Goal: Task Accomplishment & Management: Manage account settings

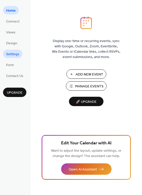
click at [14, 53] on span "Settings" at bounding box center [12, 54] width 13 height 5
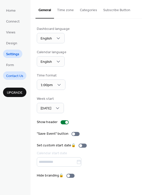
click at [16, 74] on span "Contact Us" at bounding box center [14, 75] width 17 height 5
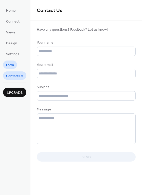
click at [11, 62] on span "Form" at bounding box center [10, 64] width 8 height 5
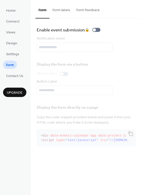
click at [11, 49] on ul "Home Connect Views Design Settings Form Contact Us" at bounding box center [14, 43] width 23 height 74
click at [11, 44] on span "Design" at bounding box center [11, 43] width 11 height 5
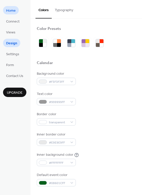
click at [12, 12] on span "Home" at bounding box center [11, 10] width 10 height 5
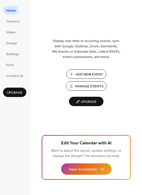
click at [89, 87] on span "Manage Events" at bounding box center [89, 86] width 28 height 5
click at [23, 79] on span "Contact Us" at bounding box center [14, 75] width 17 height 5
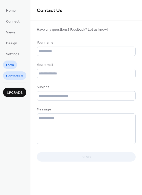
click at [12, 64] on span "Form" at bounding box center [10, 64] width 8 height 5
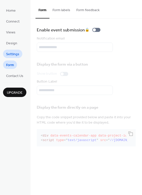
click at [11, 52] on span "Settings" at bounding box center [12, 54] width 13 height 5
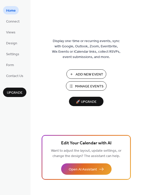
click at [87, 85] on span "Manage Events" at bounding box center [89, 86] width 28 height 5
click at [9, 52] on span "Settings" at bounding box center [12, 54] width 13 height 5
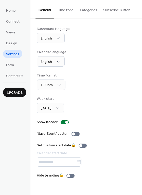
click at [16, 61] on li "Form" at bounding box center [10, 64] width 14 height 8
click at [10, 65] on span "Form" at bounding box center [10, 64] width 8 height 5
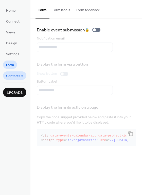
click at [10, 76] on span "Contact Us" at bounding box center [14, 75] width 17 height 5
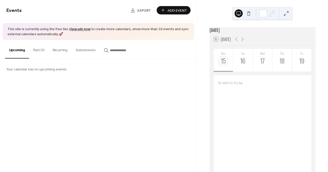
click at [29, 52] on button "Past (3)" at bounding box center [38, 49] width 19 height 18
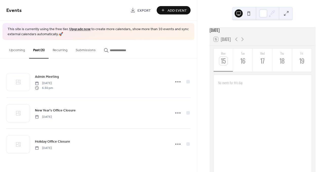
click at [62, 51] on button "Recurring" at bounding box center [60, 49] width 23 height 18
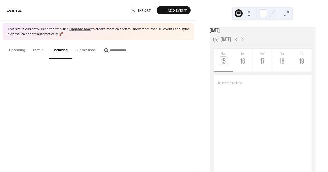
click at [57, 50] on button "Recurring" at bounding box center [60, 49] width 23 height 18
click at [91, 49] on button "Submissions" at bounding box center [86, 49] width 28 height 18
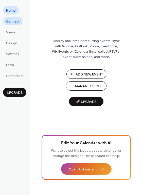
click at [18, 21] on span "Connect" at bounding box center [12, 21] width 13 height 5
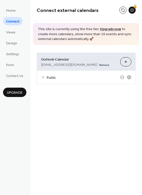
click at [43, 77] on icon at bounding box center [43, 77] width 4 height 4
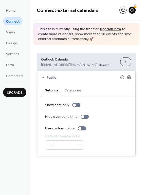
click at [68, 88] on button "Categories" at bounding box center [72, 90] width 23 height 12
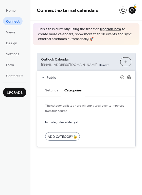
click at [52, 91] on button "Settings" at bounding box center [51, 90] width 19 height 12
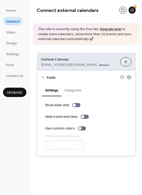
click at [43, 76] on icon at bounding box center [43, 77] width 4 height 4
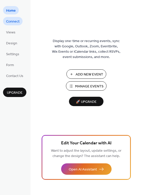
click at [13, 24] on span "Connect" at bounding box center [12, 21] width 13 height 5
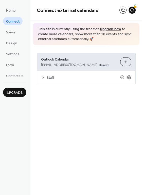
click at [41, 77] on icon at bounding box center [43, 77] width 4 height 4
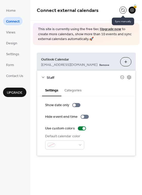
click at [122, 10] on button at bounding box center [122, 10] width 7 height 7
